Goal: Check status: Check status

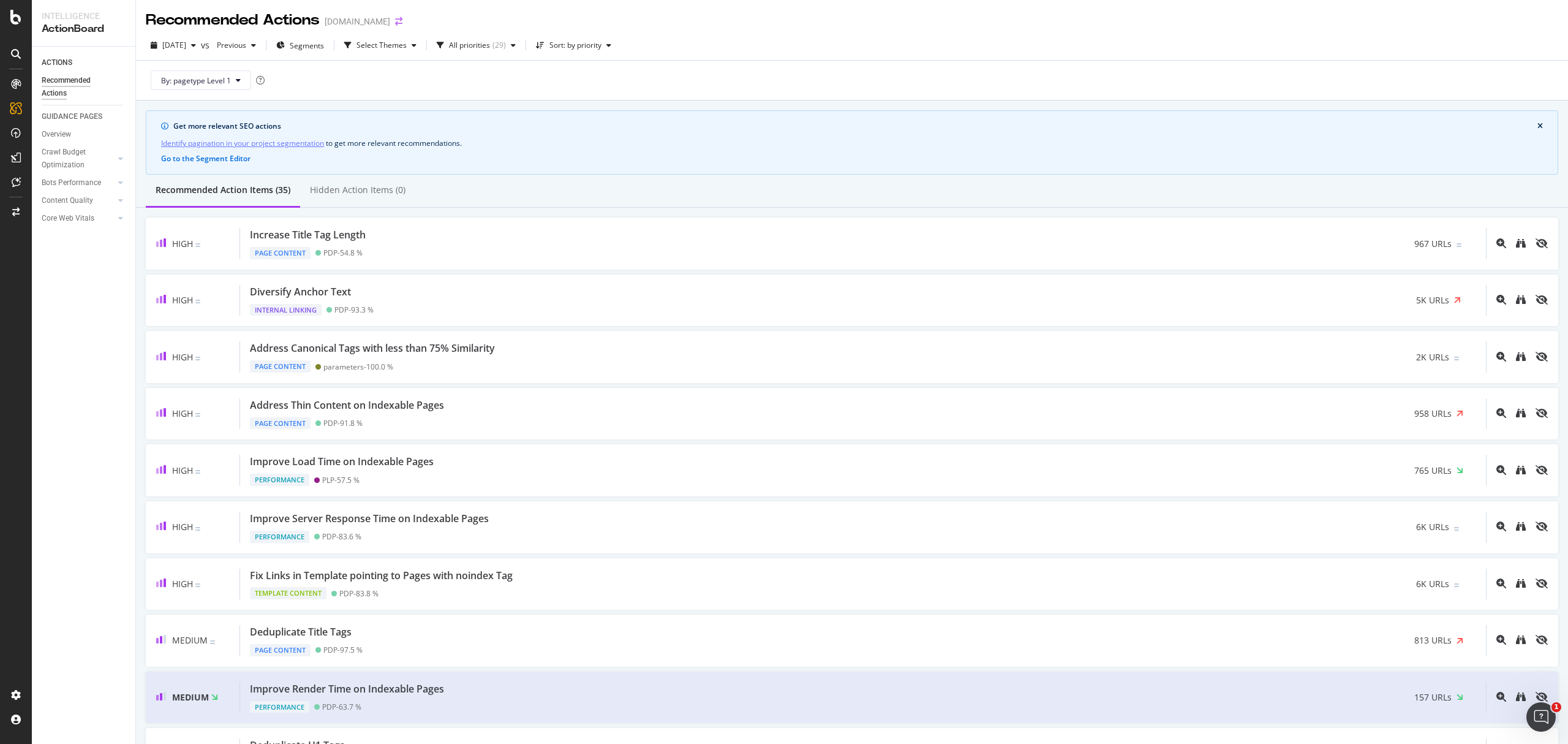
click at [402, 20] on icon "arrow-right-arrow-left" at bounding box center [398, 21] width 8 height 8
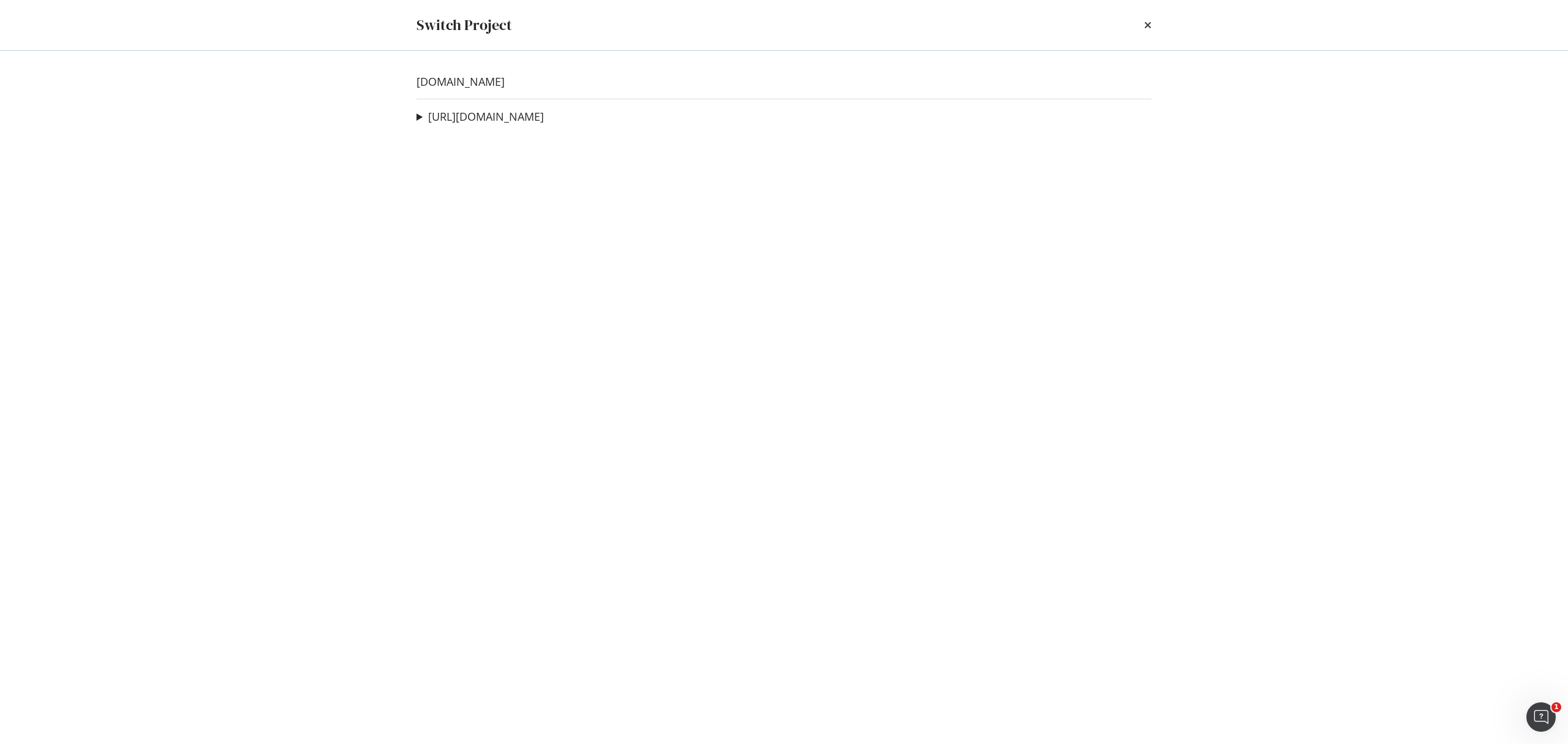
click at [505, 124] on summary "[URL][DOMAIN_NAME]" at bounding box center [480, 117] width 128 height 16
click at [530, 113] on link "[URL][DOMAIN_NAME]" at bounding box center [486, 116] width 116 height 13
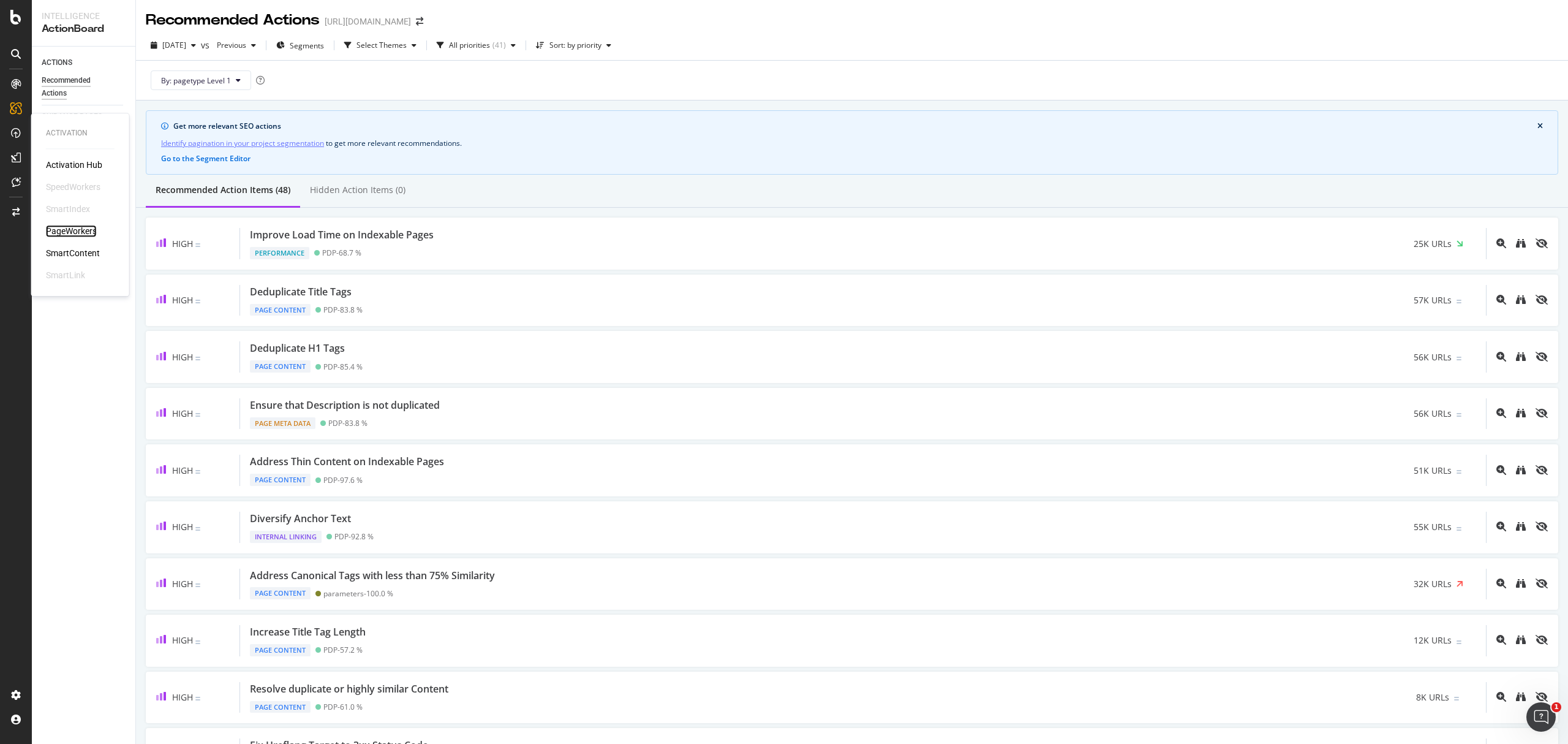
click at [65, 225] on div "PageWorkers" at bounding box center [71, 231] width 51 height 12
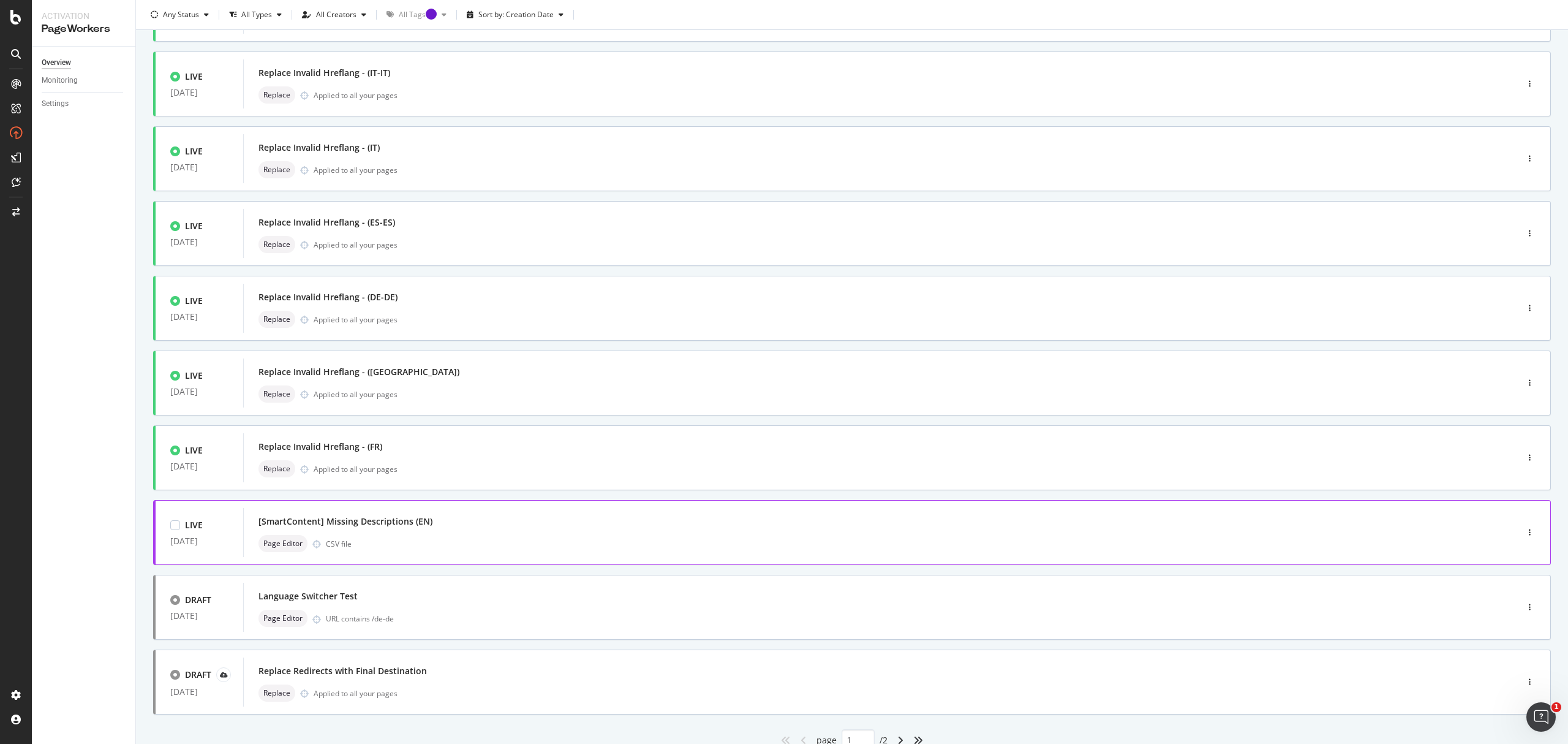
scroll to position [163, 0]
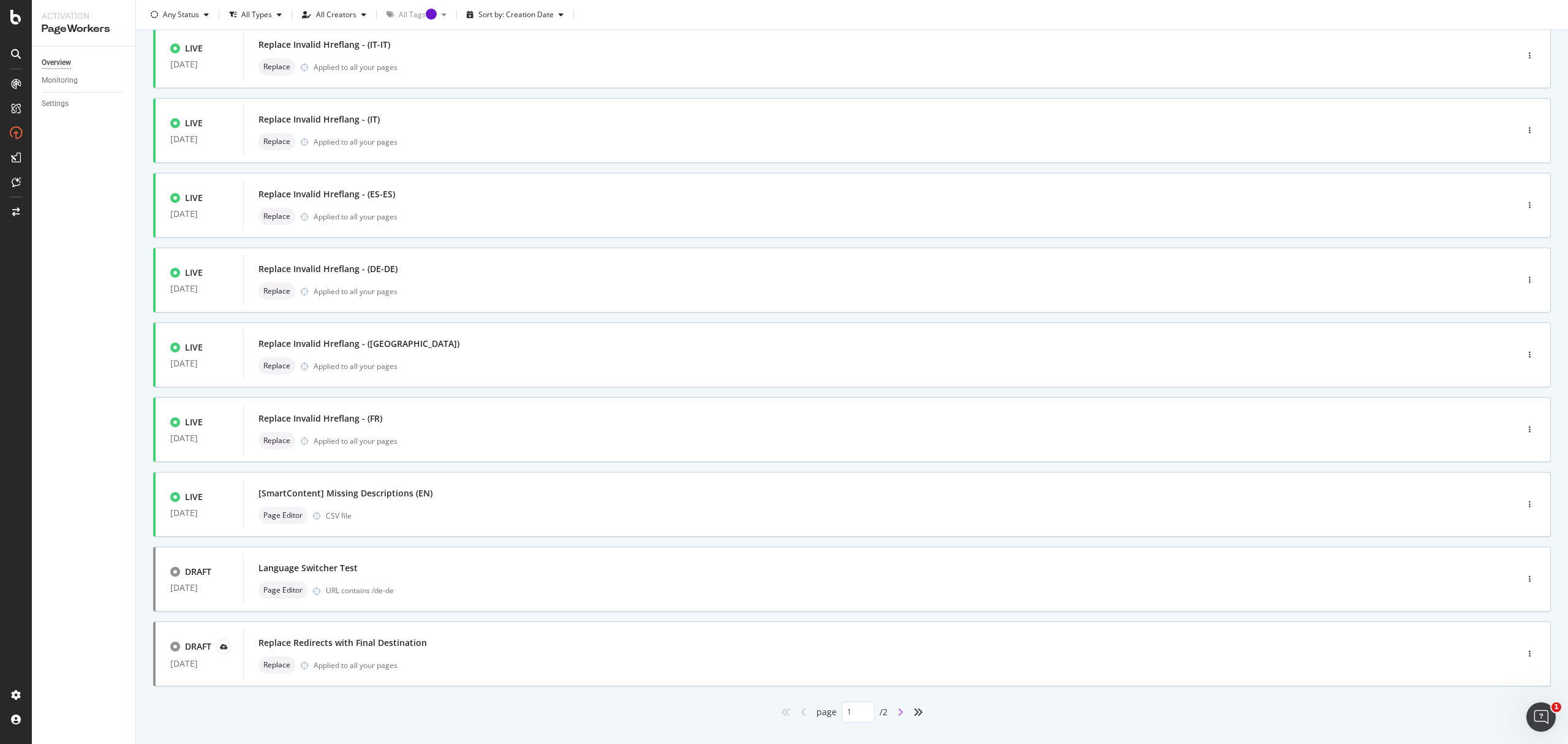
click at [897, 711] on icon "angle-right" at bounding box center [900, 711] width 6 height 10
type input "2"
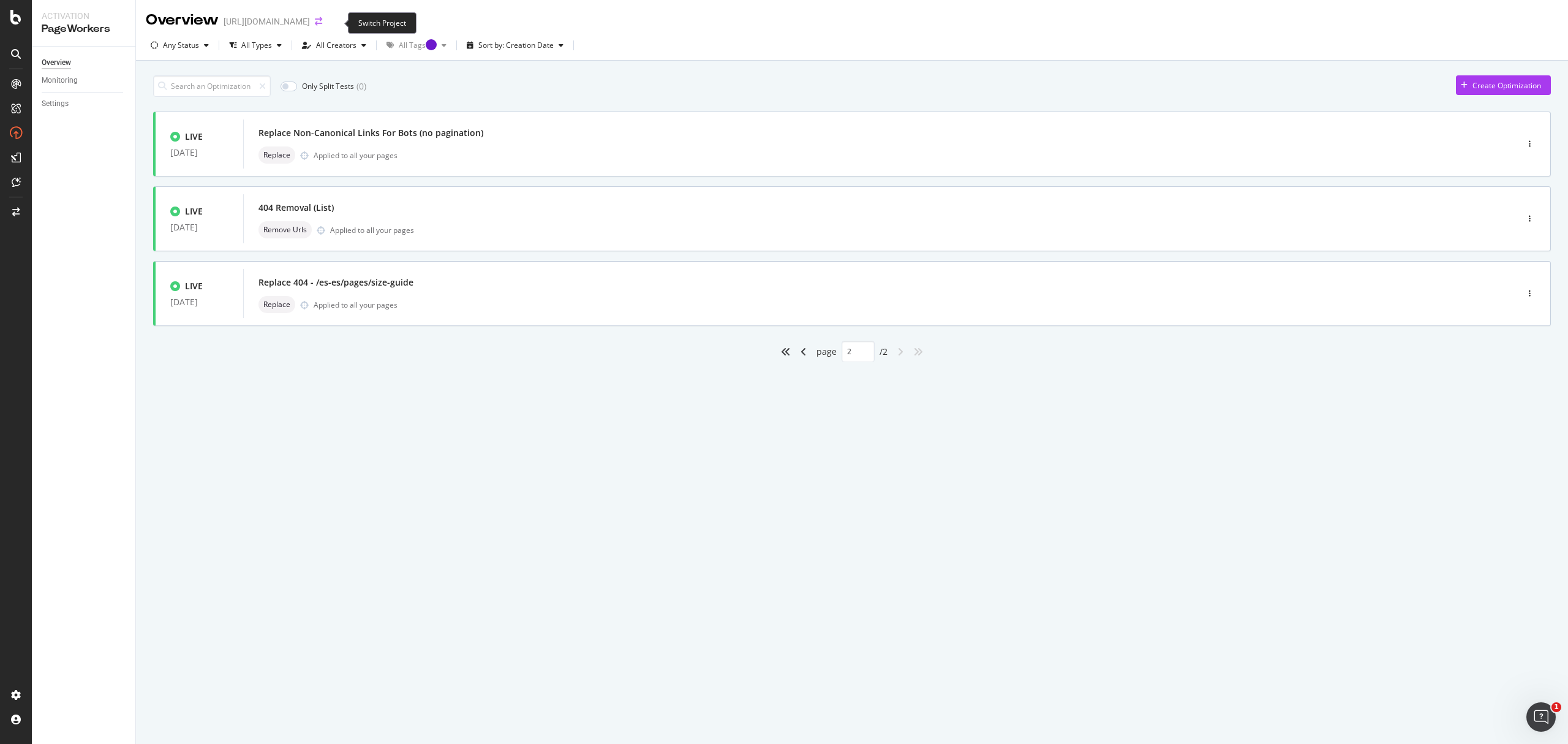
click at [322, 23] on icon "arrow-right-arrow-left" at bounding box center [319, 21] width 8 height 8
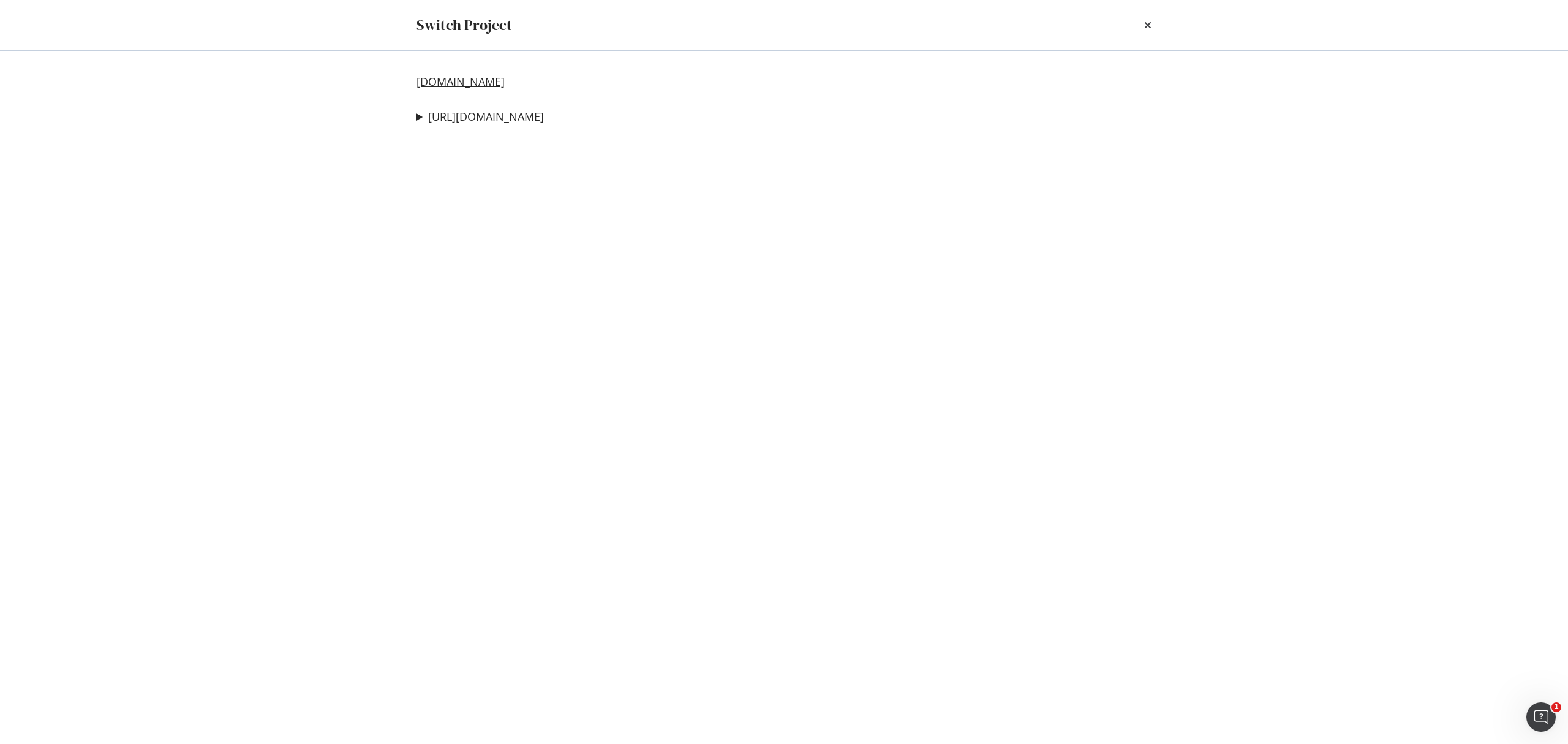
click at [505, 84] on link "[DOMAIN_NAME]" at bounding box center [461, 81] width 88 height 13
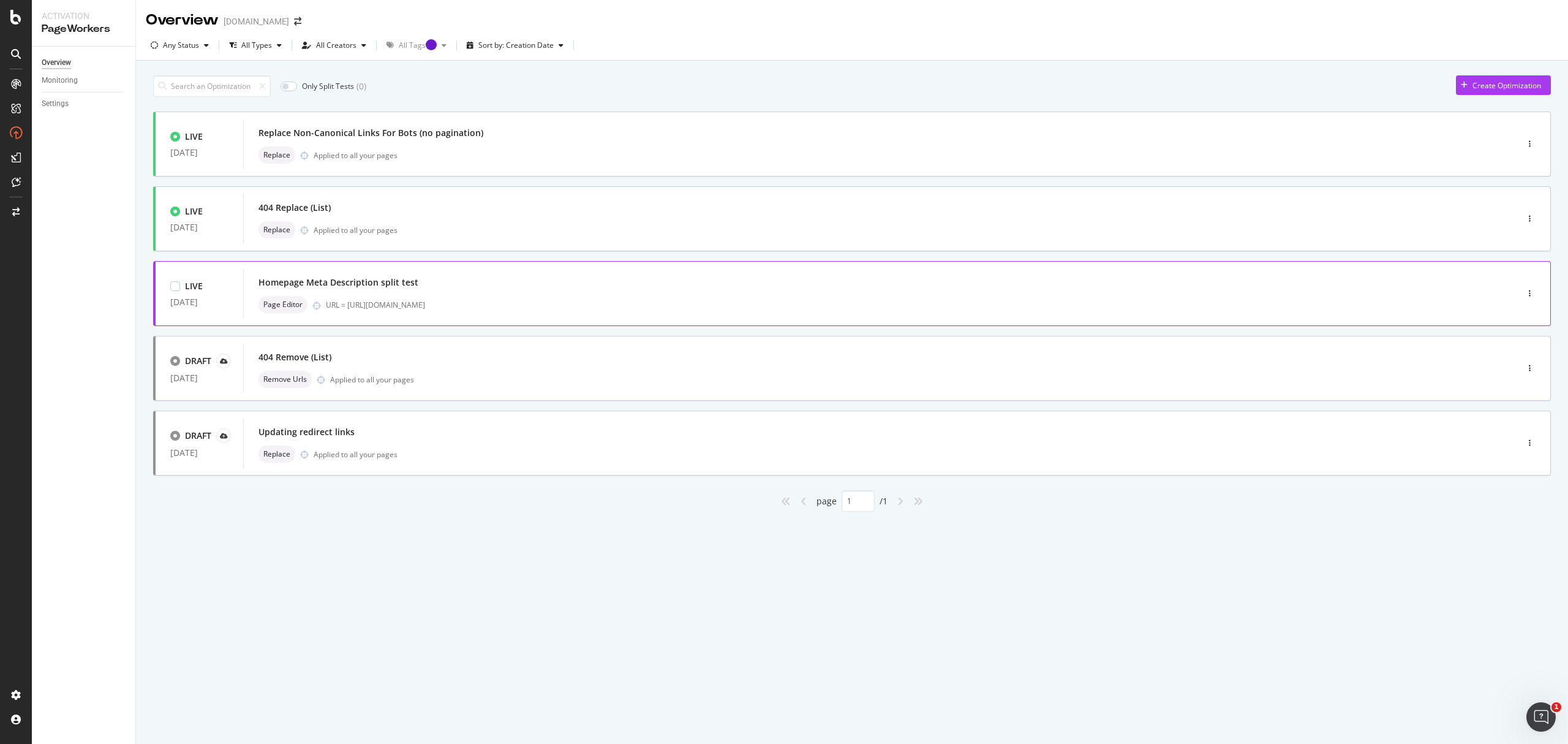
click at [732, 299] on div "Page Editor URL = [URL][DOMAIN_NAME]" at bounding box center [862, 304] width 1207 height 17
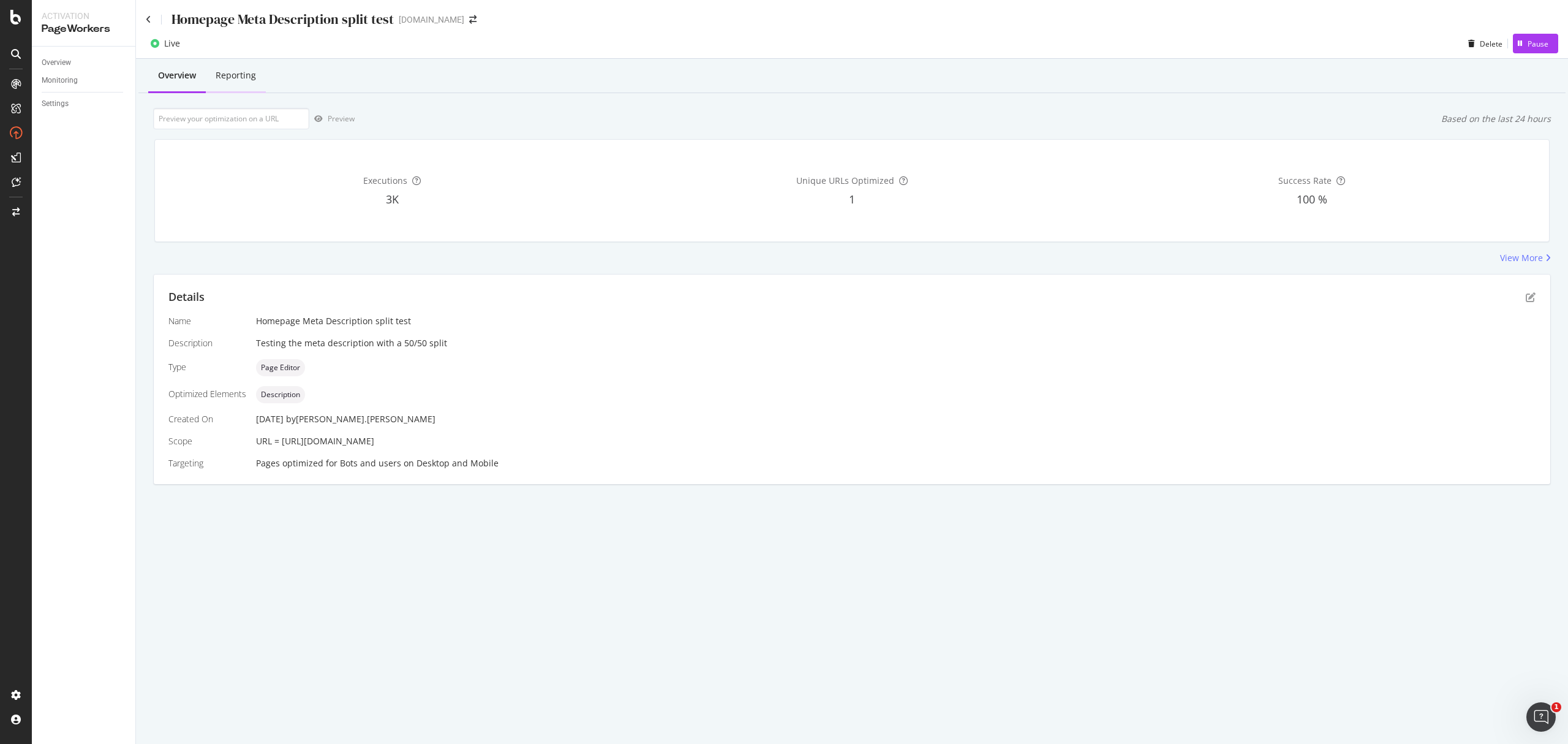
click at [257, 67] on div "Reporting" at bounding box center [235, 76] width 60 height 33
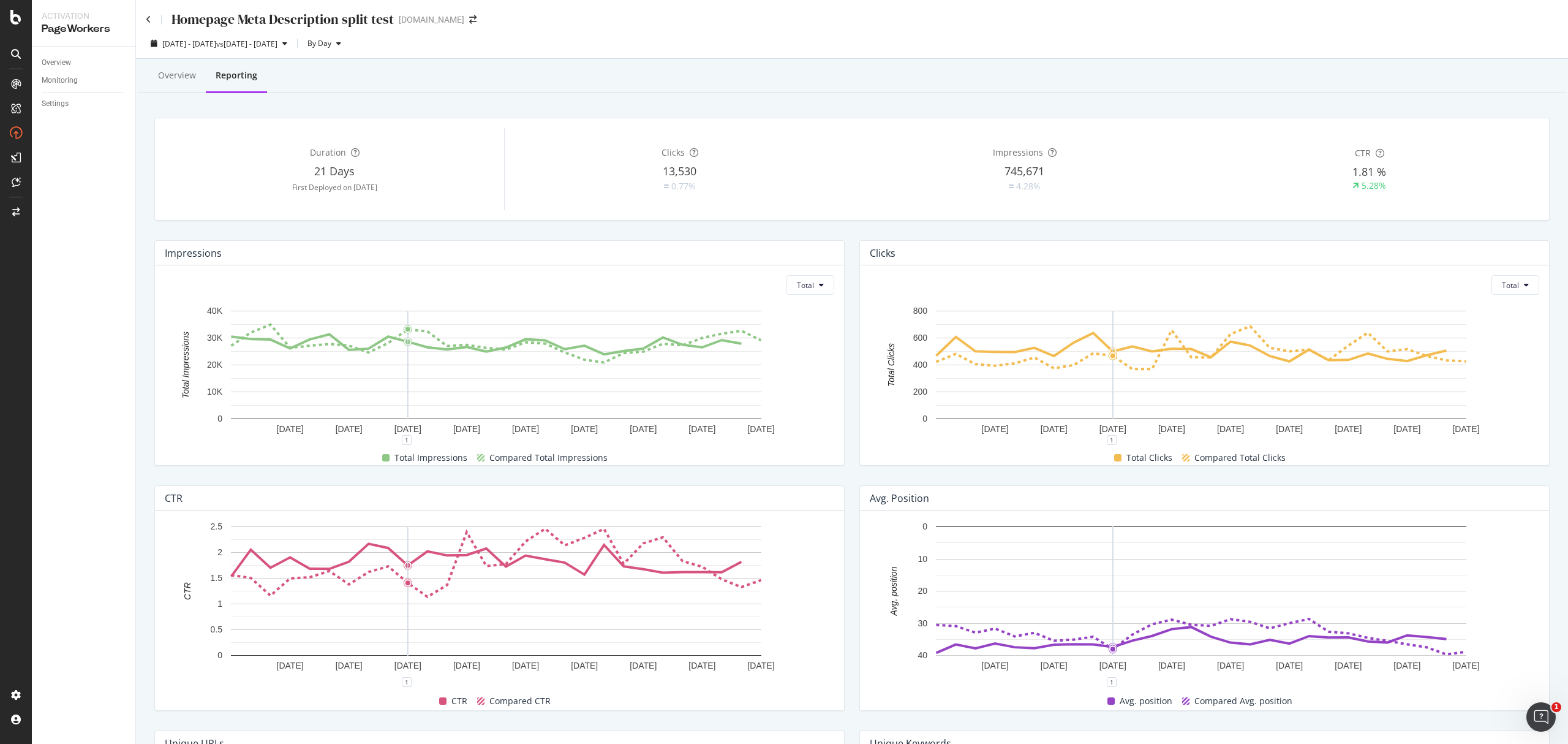
click at [1532, 282] on div "Total [DATE] [DATE] [DATE] [DATE] [DATE] [DATE] [DATE] [DATE] [DATE] 0 200 400 …" at bounding box center [1204, 364] width 689 height 200
click at [1529, 283] on div "Total [DATE] [DATE] [DATE] [DATE] [DATE] [DATE] [DATE] [DATE] [DATE] 0 200 400 …" at bounding box center [1204, 364] width 689 height 200
click at [1522, 284] on button "Total" at bounding box center [1515, 285] width 48 height 20
click at [1533, 303] on div "Total [DATE] [DATE] [DATE] [DATE] [DATE] [DATE] [DATE] [DATE] [DATE] 0 200 400 …" at bounding box center [1204, 364] width 689 height 200
click at [1491, 289] on button "Total" at bounding box center [1515, 285] width 48 height 20
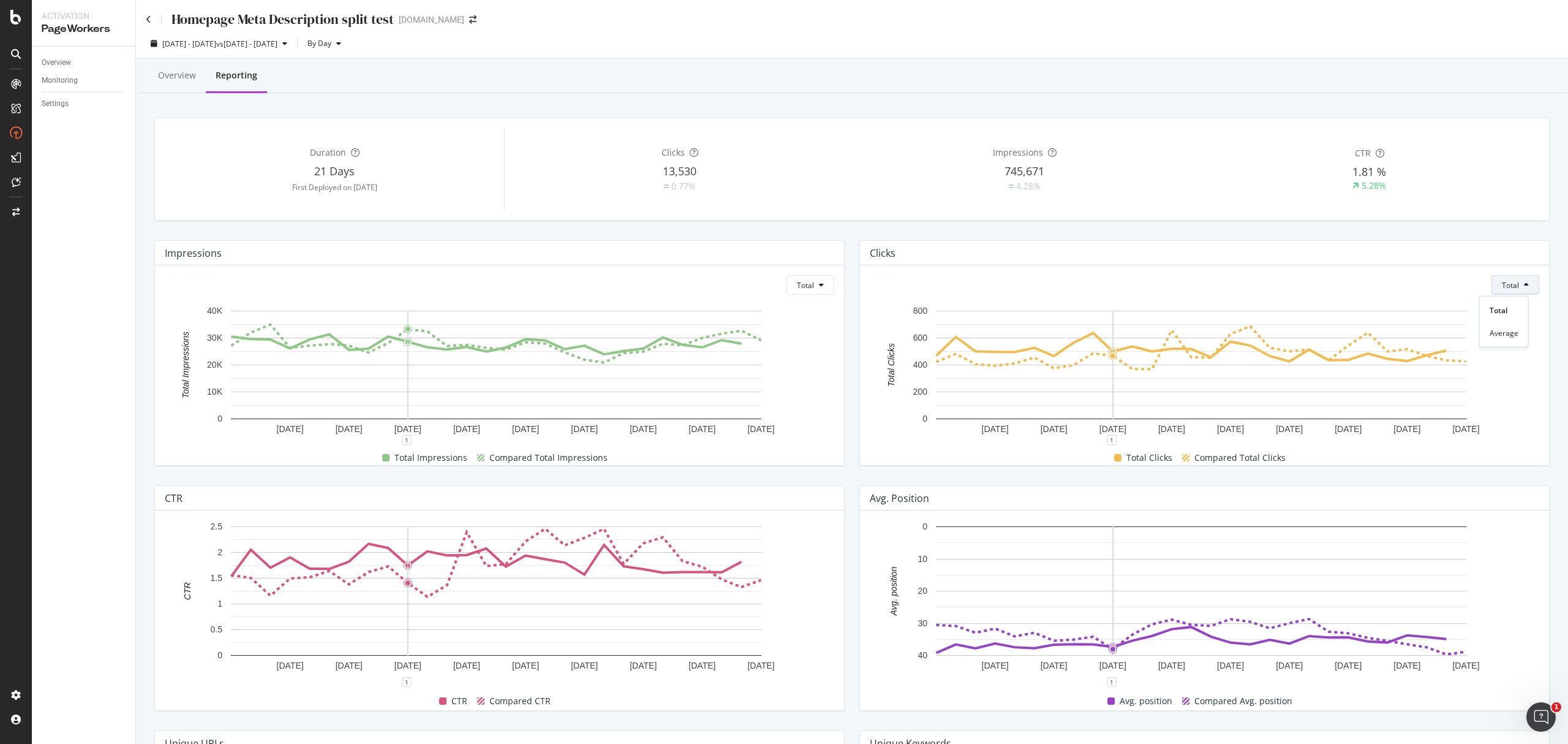
click at [1566, 299] on div "Homepage Meta Description split test [DOMAIN_NAME] [DATE] - [DATE] vs [DATE] - …" at bounding box center [852, 372] width 1432 height 744
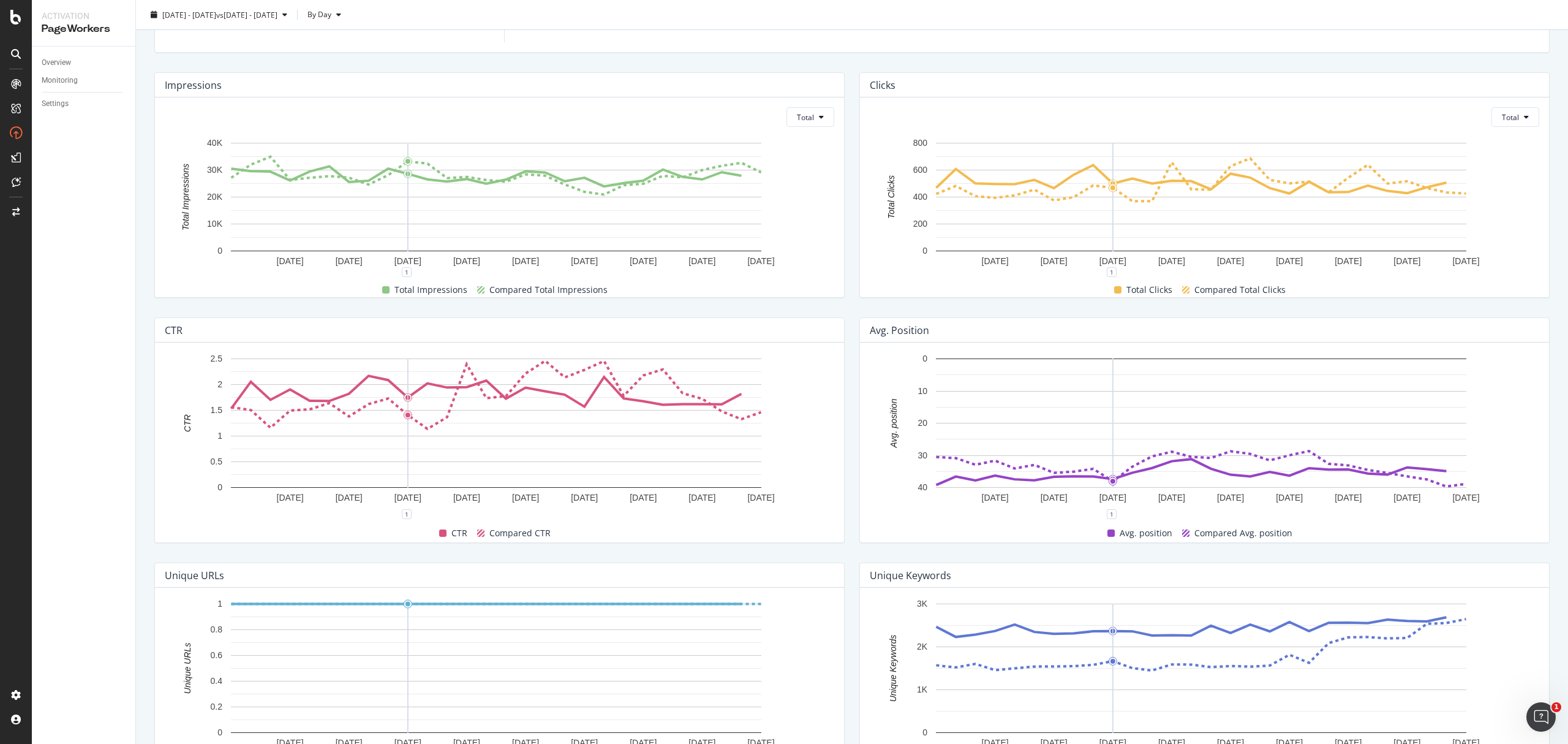
scroll to position [20, 0]
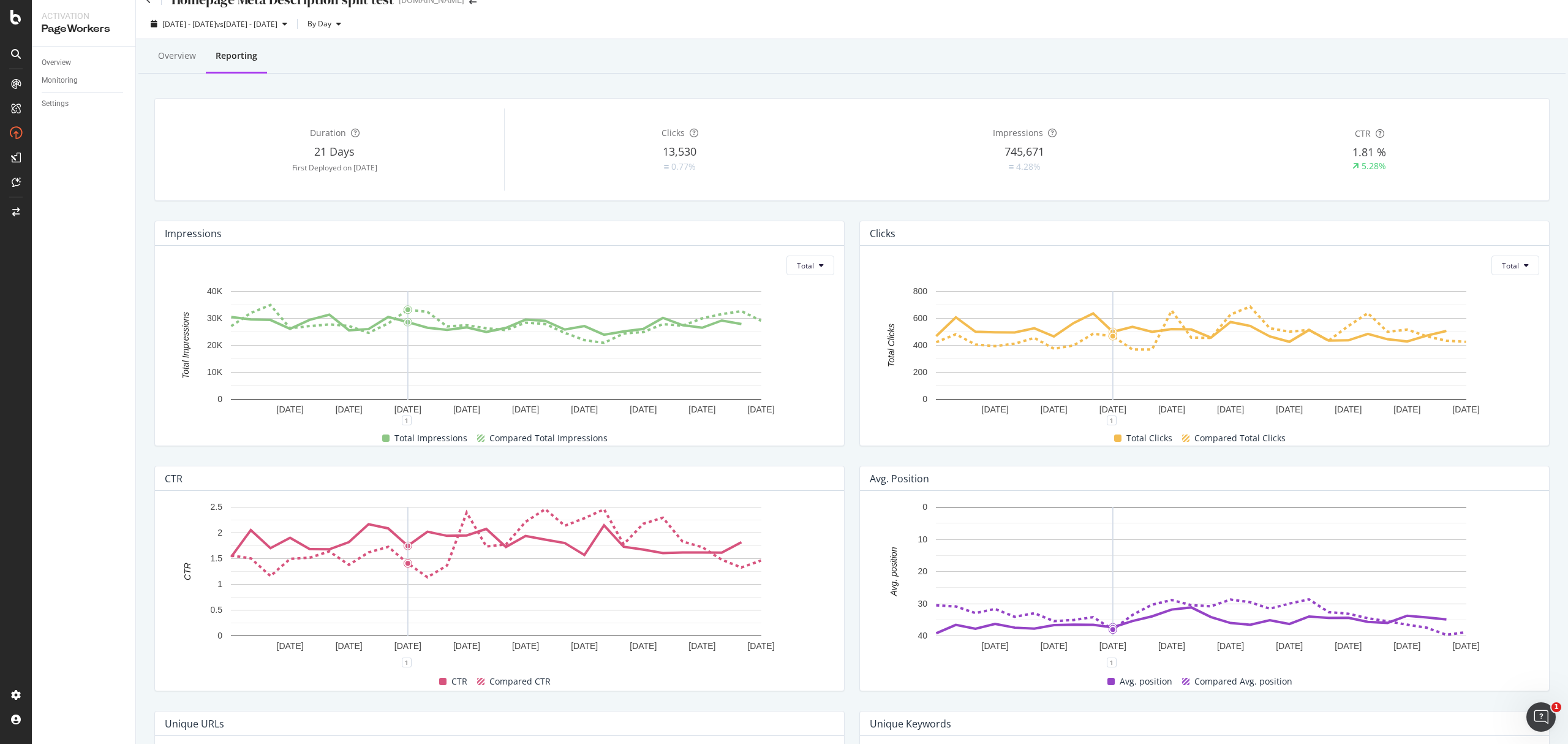
click at [804, 277] on div "Total [DATE] [DATE] [DATE] [DATE] [DATE] [DATE] [DATE] [DATE] [DATE] 0 10K 20K …" at bounding box center [499, 345] width 689 height 200
click at [804, 267] on span "Total" at bounding box center [805, 266] width 17 height 11
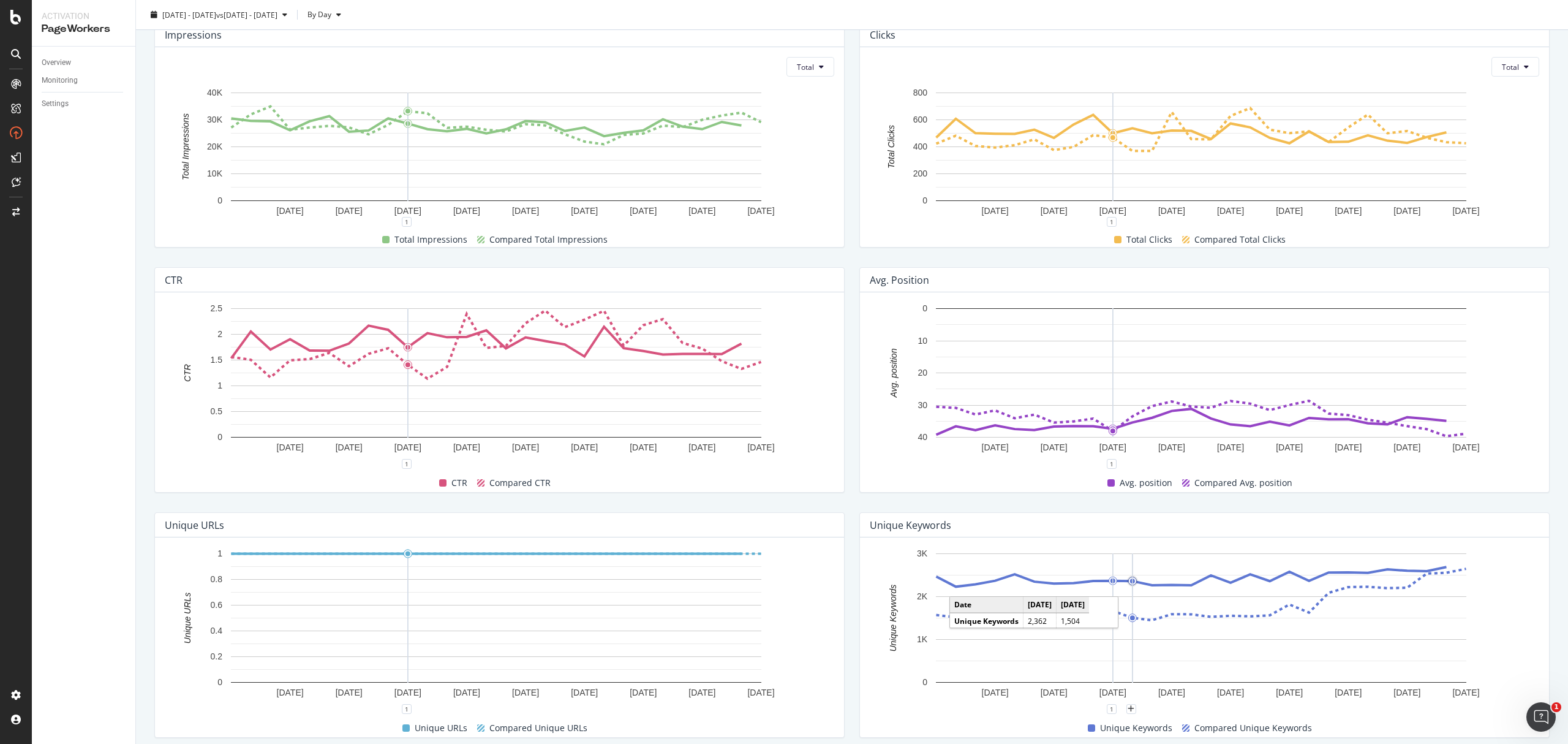
scroll to position [182, 0]
